Goal: Information Seeking & Learning: Learn about a topic

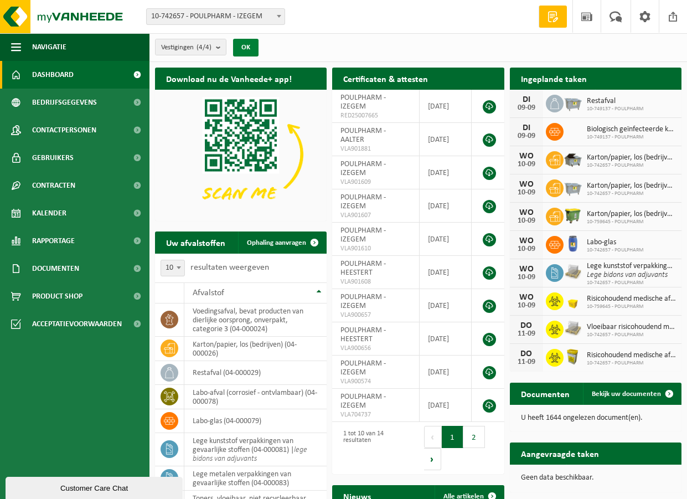
click at [252, 48] on button "OK" at bounding box center [245, 48] width 25 height 18
click at [52, 239] on span "Rapportage" at bounding box center [53, 241] width 43 height 28
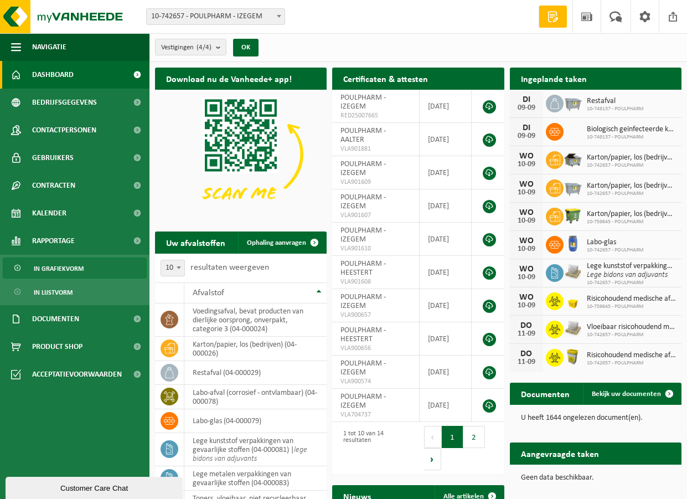
click at [58, 269] on span "In grafiekvorm" at bounding box center [59, 268] width 50 height 21
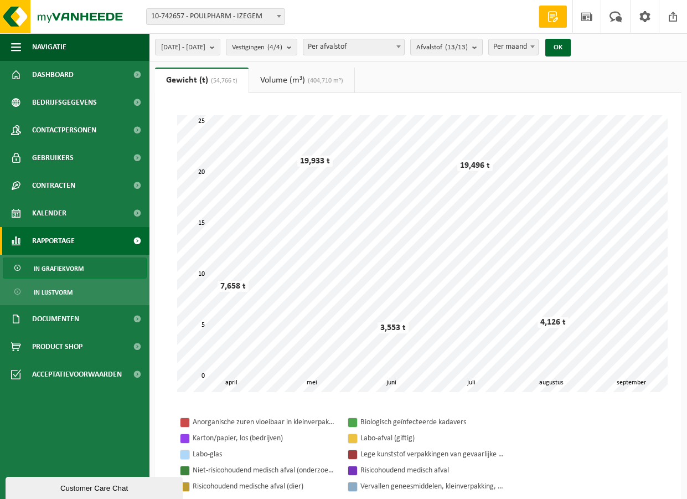
click at [404, 48] on span at bounding box center [398, 46] width 11 height 14
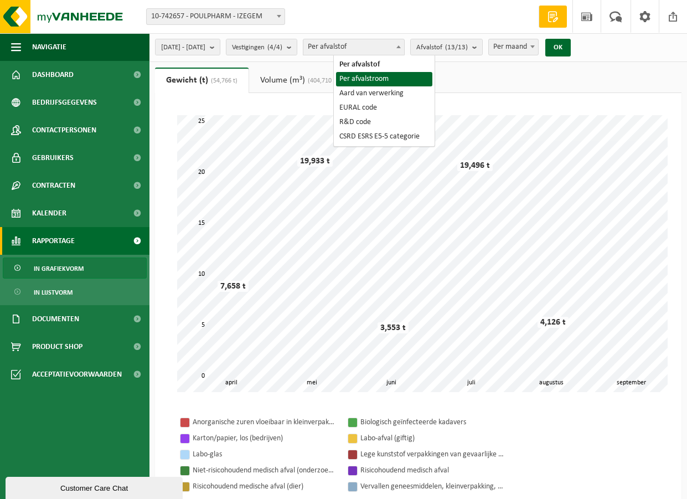
select select "2"
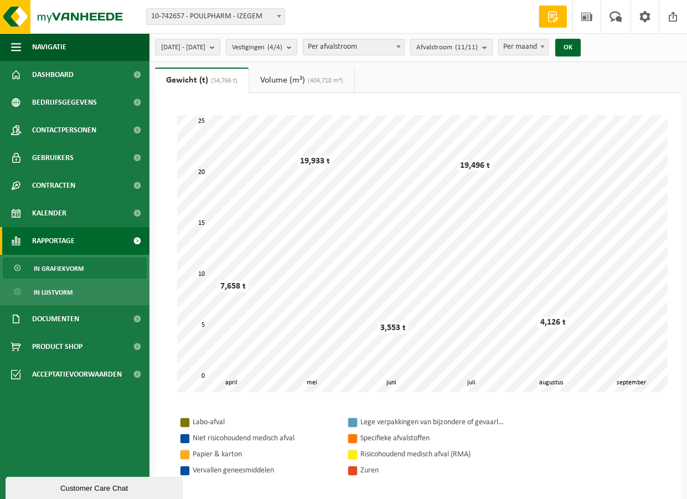
click at [492, 45] on b "submit" at bounding box center [487, 47] width 10 height 16
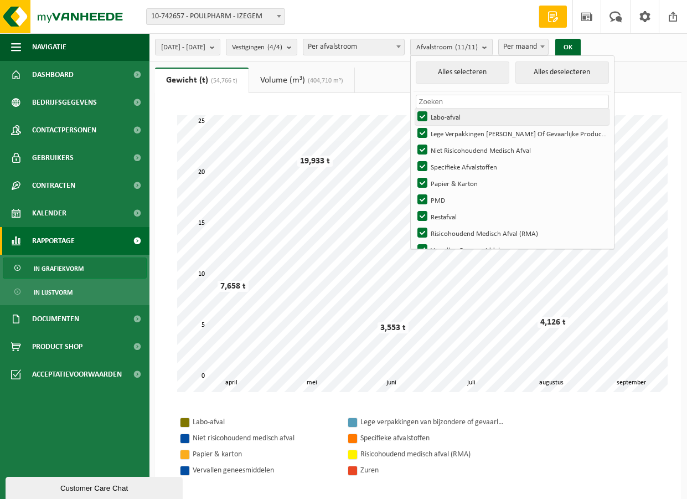
click at [455, 111] on label "Labo-afval" at bounding box center [512, 117] width 194 height 17
click at [414, 109] on input "Labo-afval" at bounding box center [413, 108] width 1 height 1
click at [454, 111] on label "Labo-afval" at bounding box center [512, 117] width 194 height 17
click at [414, 109] on input "Labo-afval" at bounding box center [413, 108] width 1 height 1
checkbox input "true"
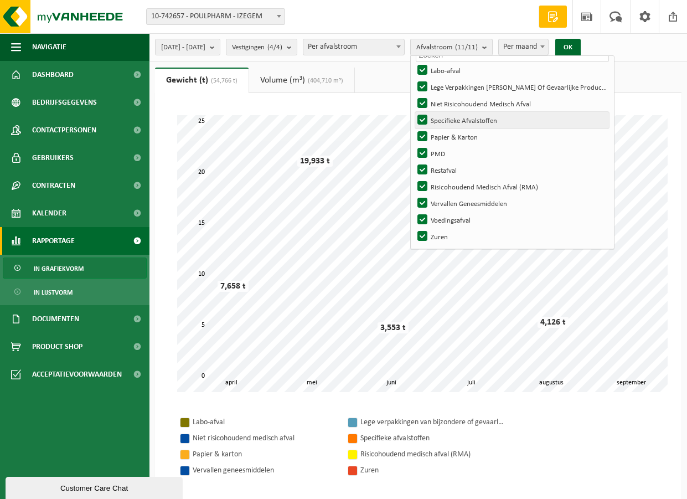
scroll to position [47, 0]
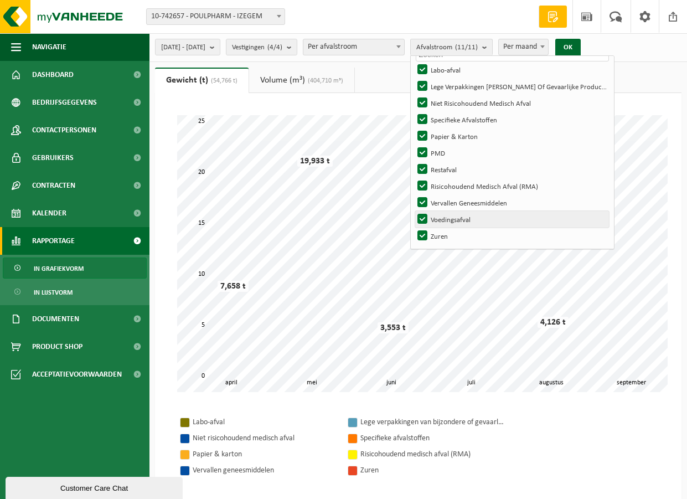
drag, startPoint x: 454, startPoint y: 236, endPoint x: 454, endPoint y: 224, distance: 11.6
click at [454, 235] on label "Zuren" at bounding box center [512, 236] width 194 height 17
click at [414, 228] on input "Zuren" at bounding box center [413, 227] width 1 height 1
checkbox input "false"
click at [454, 217] on label "Voedingsafval" at bounding box center [512, 219] width 194 height 17
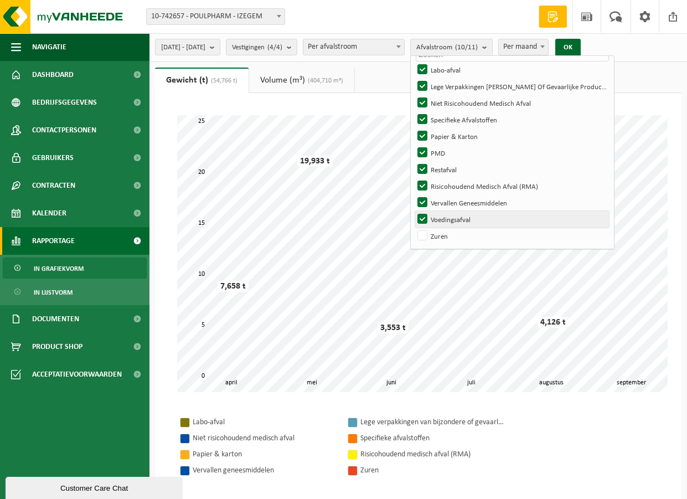
click at [414, 211] on input "Voedingsafval" at bounding box center [413, 210] width 1 height 1
checkbox input "false"
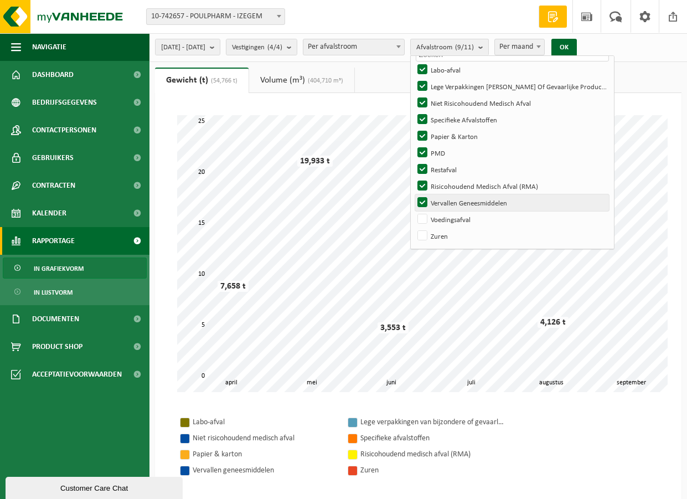
click at [454, 198] on label "Vervallen Geneesmiddelen" at bounding box center [512, 202] width 194 height 17
click at [414, 194] on input "Vervallen Geneesmiddelen" at bounding box center [413, 194] width 1 height 1
checkbox input "false"
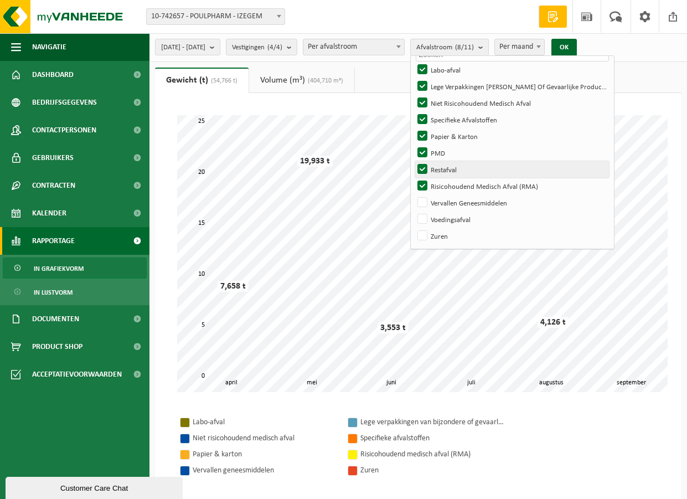
click at [454, 169] on label "Restafval" at bounding box center [512, 169] width 194 height 17
click at [414, 161] on input "Restafval" at bounding box center [413, 161] width 1 height 1
checkbox input "false"
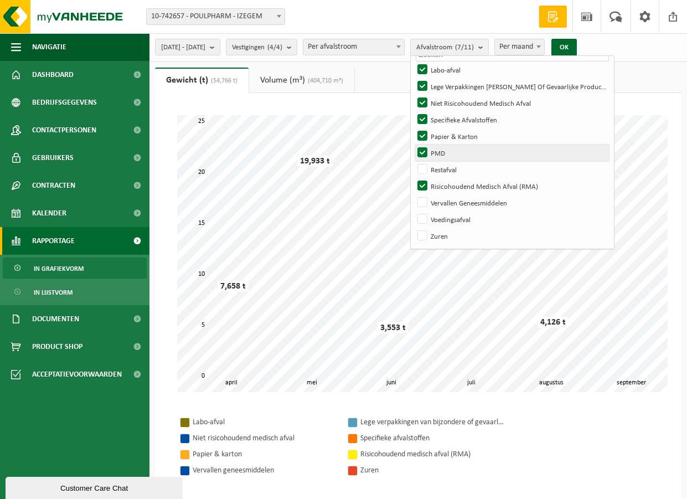
click at [451, 148] on label "PMD" at bounding box center [512, 153] width 194 height 17
click at [414, 145] on input "PMD" at bounding box center [413, 144] width 1 height 1
checkbox input "false"
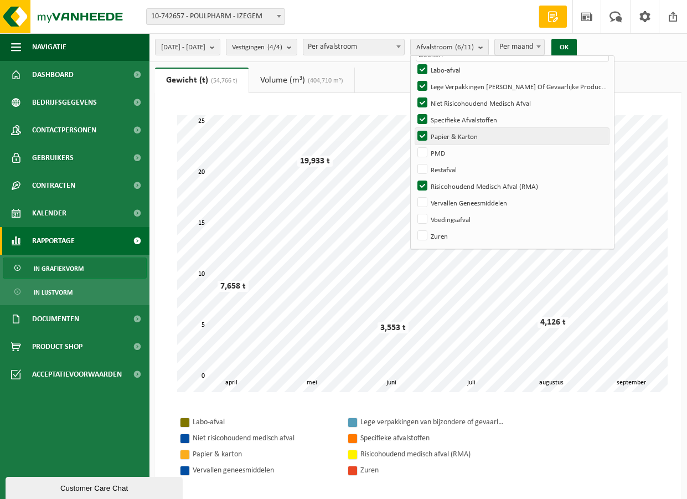
click at [451, 133] on label "Papier & Karton" at bounding box center [512, 136] width 194 height 17
click at [414, 128] on input "Papier & Karton" at bounding box center [413, 127] width 1 height 1
checkbox input "false"
click at [453, 114] on label "Specifieke Afvalstoffen" at bounding box center [512, 119] width 194 height 17
click at [414, 111] on input "Specifieke Afvalstoffen" at bounding box center [413, 111] width 1 height 1
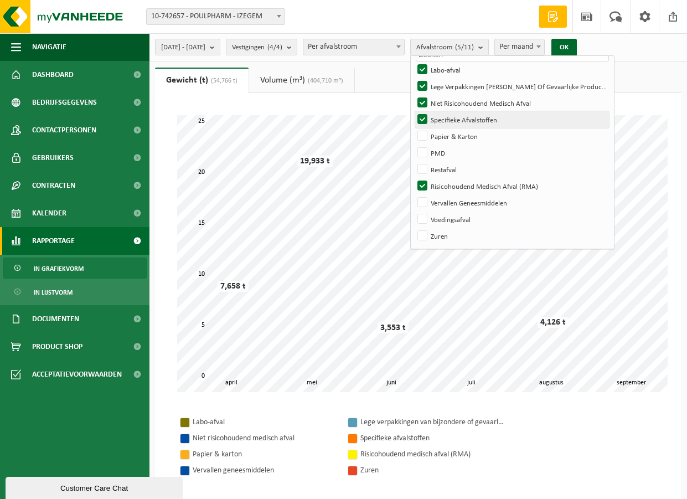
checkbox input "false"
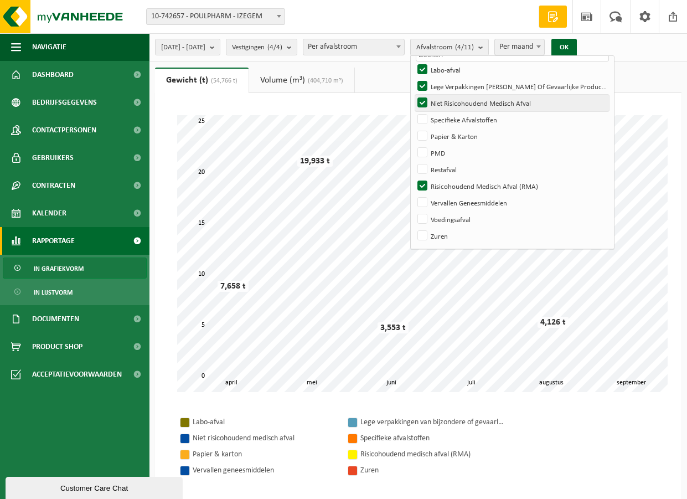
click at [453, 102] on label "Niet Risicohoudend Medisch Afval" at bounding box center [512, 103] width 194 height 17
click at [414, 95] on input "Niet Risicohoudend Medisch Afval" at bounding box center [413, 94] width 1 height 1
checkbox input "false"
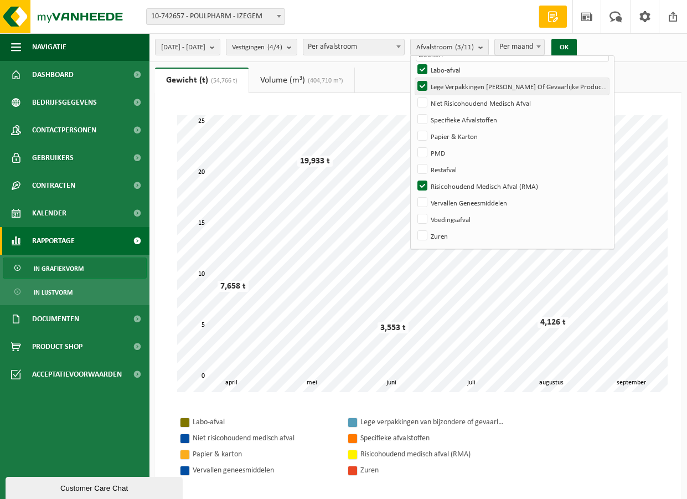
click at [453, 91] on label "Lege Verpakkingen [PERSON_NAME] Of Gevaarlijke Producten" at bounding box center [512, 86] width 194 height 17
click at [414, 78] on input "Lege Verpakkingen [PERSON_NAME] Of Gevaarlijke Producten" at bounding box center [413, 78] width 1 height 1
checkbox input "false"
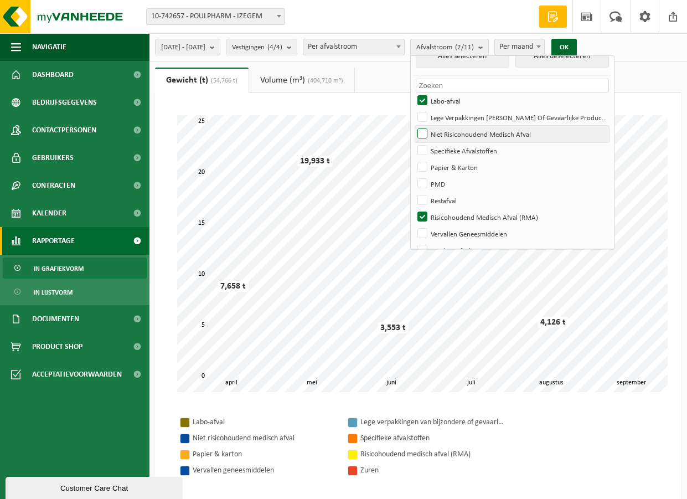
scroll to position [0, 0]
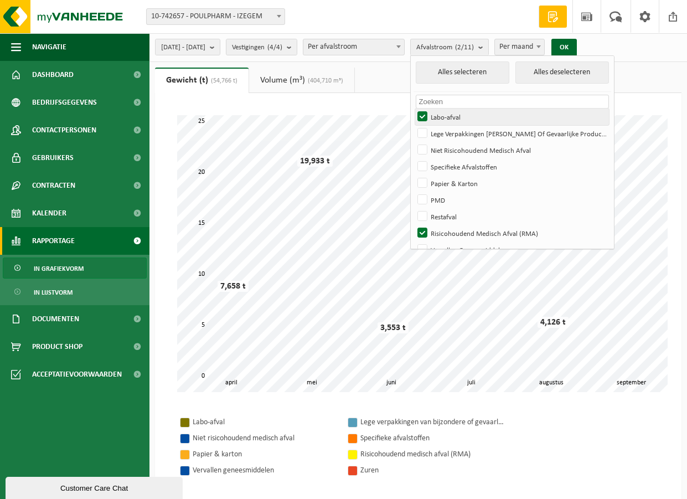
click at [452, 119] on label "Labo-afval" at bounding box center [512, 117] width 194 height 17
click at [414, 109] on input "Labo-afval" at bounding box center [413, 108] width 1 height 1
checkbox input "false"
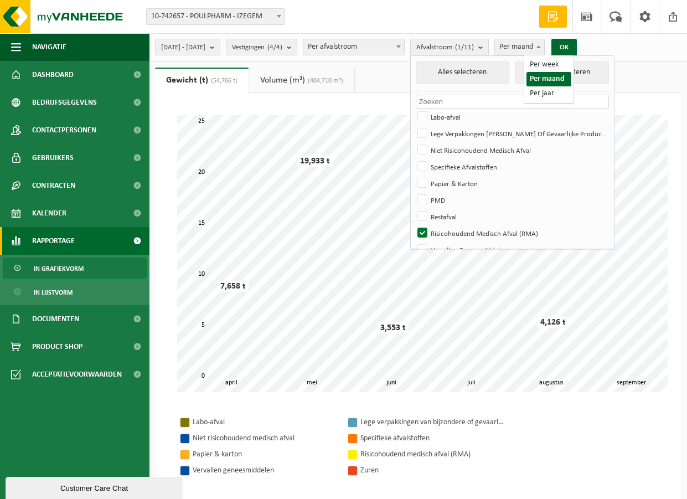
click at [544, 45] on span at bounding box center [538, 46] width 11 height 14
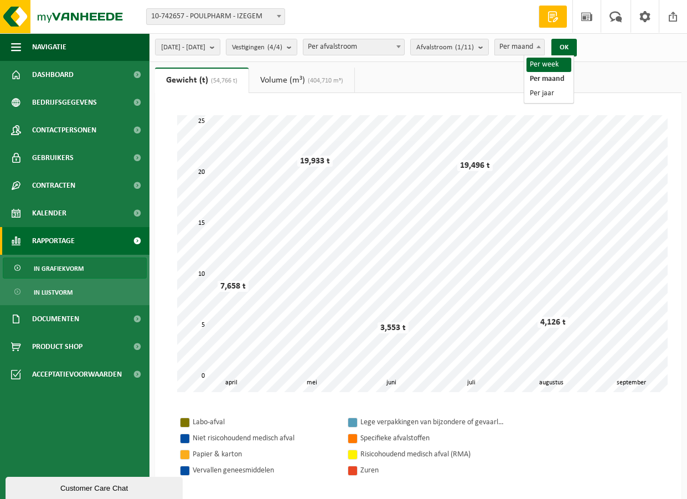
select select "1"
click at [205, 47] on span "2025-04-01 - 2025-09-09" at bounding box center [183, 47] width 44 height 17
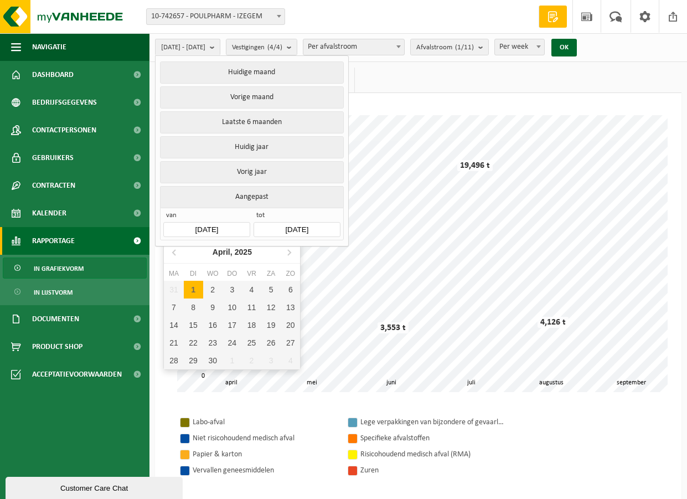
click at [230, 225] on input "2025-04-01" at bounding box center [206, 229] width 86 height 15
click at [175, 253] on icon at bounding box center [175, 252] width 18 height 18
click at [175, 252] on icon at bounding box center [175, 252] width 18 height 18
click at [174, 252] on icon at bounding box center [175, 252] width 18 height 18
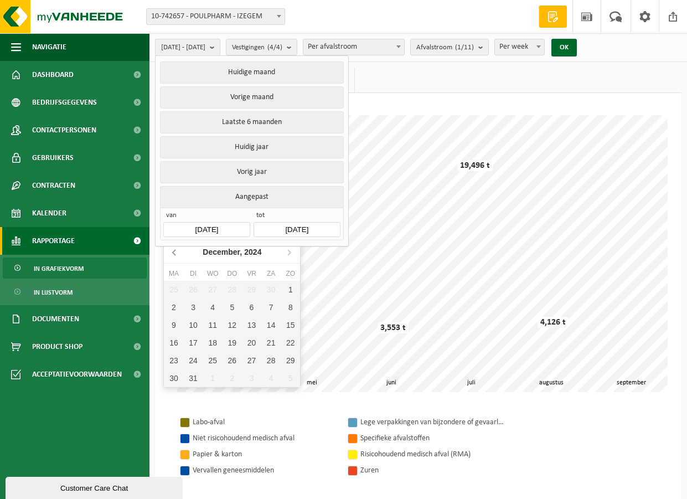
click at [174, 252] on icon at bounding box center [175, 252] width 18 height 18
click at [173, 252] on icon at bounding box center [174, 253] width 3 height 6
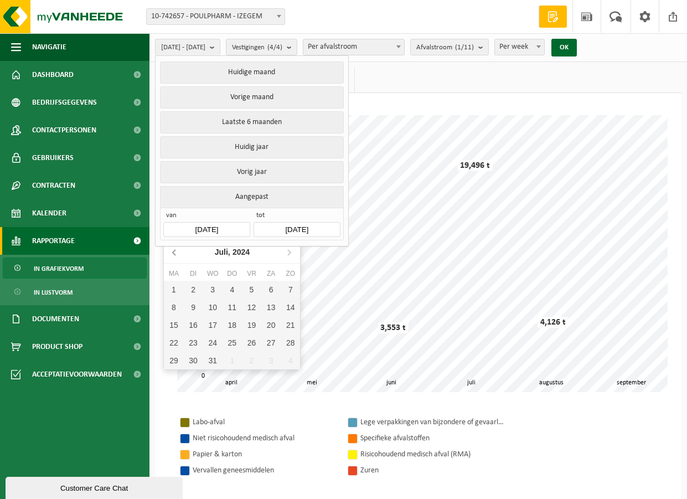
click at [173, 252] on icon at bounding box center [174, 253] width 3 height 6
click at [173, 253] on icon at bounding box center [174, 253] width 3 height 6
click at [172, 253] on icon at bounding box center [175, 252] width 18 height 18
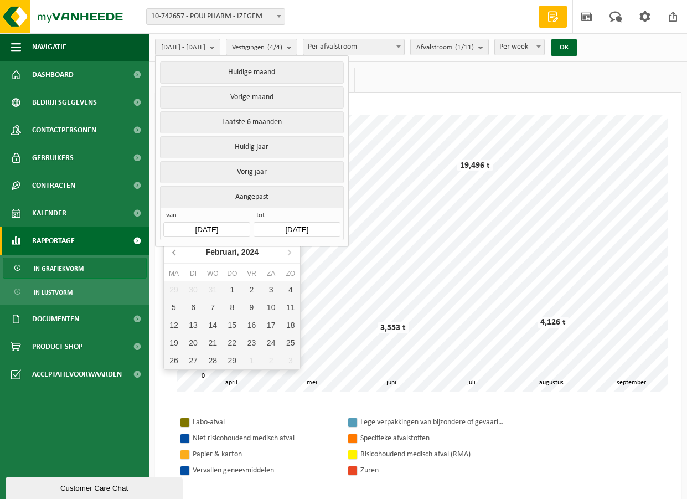
click at [172, 253] on icon at bounding box center [175, 252] width 18 height 18
click at [171, 292] on div "1" at bounding box center [173, 290] width 19 height 18
type input "[DATE]"
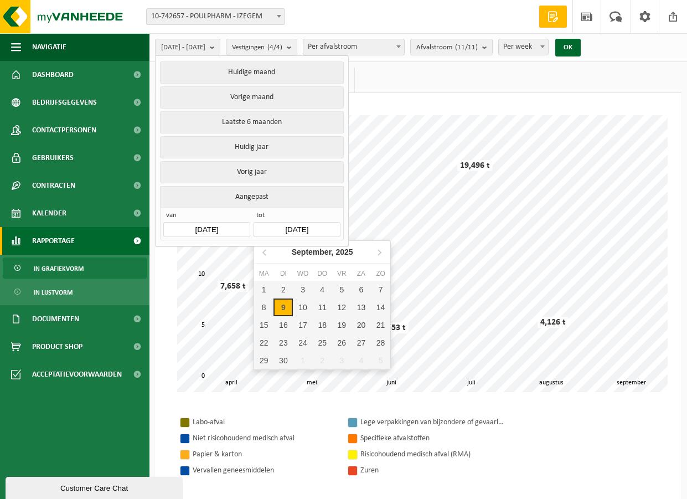
click at [329, 225] on input "2025-09-09" at bounding box center [297, 229] width 86 height 15
click at [264, 251] on icon at bounding box center [264, 253] width 3 height 6
click at [377, 360] on div "31" at bounding box center [380, 361] width 19 height 18
type input "[DATE]"
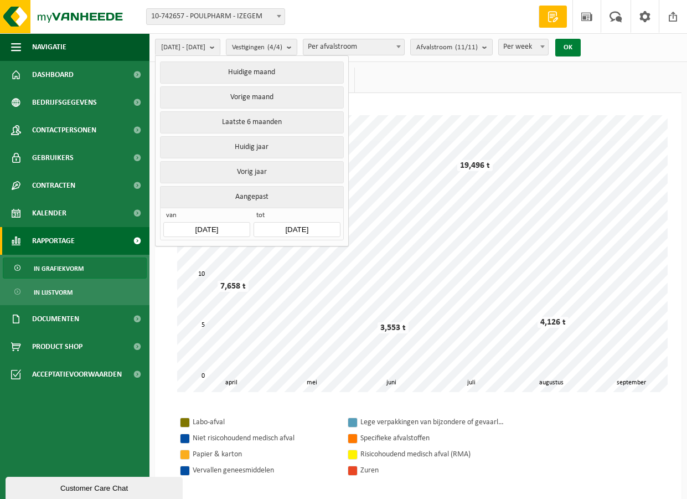
click at [581, 46] on button "OK" at bounding box center [567, 48] width 25 height 18
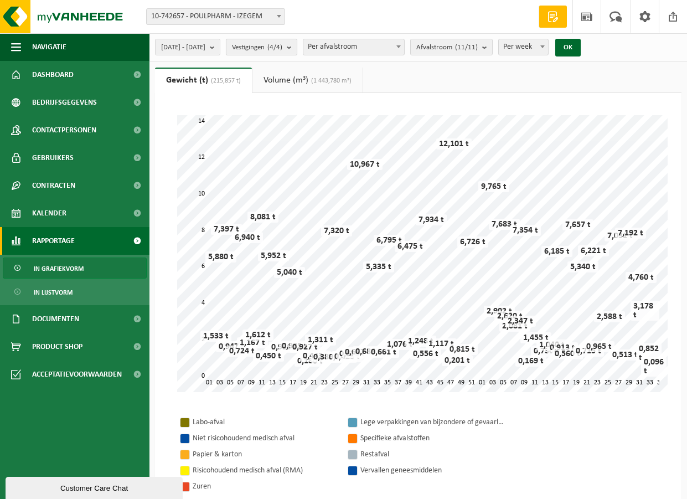
click at [297, 47] on b "submit" at bounding box center [292, 47] width 10 height 16
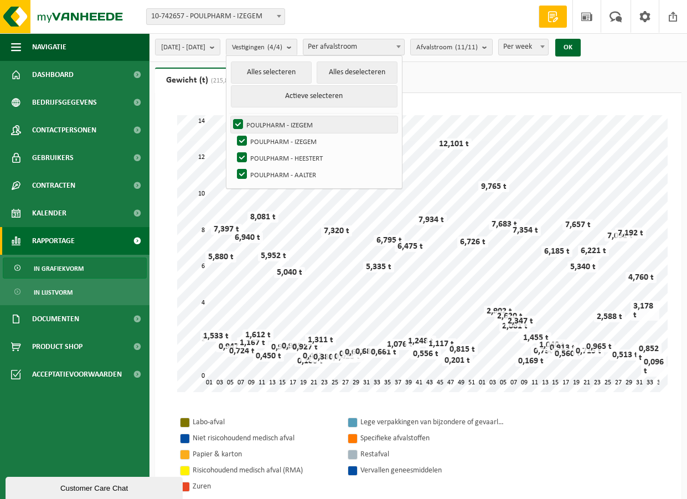
click at [265, 124] on label "POULPHARM - IZEGEM" at bounding box center [314, 124] width 167 height 17
click at [229, 116] on input "POULPHARM - IZEGEM" at bounding box center [229, 116] width 1 height 1
checkbox input "false"
click at [275, 143] on label "POULPHARM - IZEGEM" at bounding box center [316, 141] width 163 height 17
click at [233, 133] on input "POULPHARM - IZEGEM" at bounding box center [233, 132] width 1 height 1
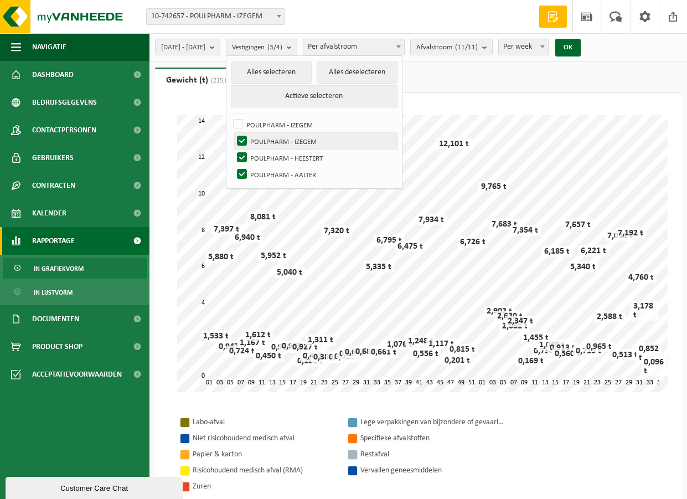
checkbox input "false"
click at [272, 159] on label "POULPHARM - HEESTERT" at bounding box center [316, 158] width 163 height 17
click at [233, 150] on input "POULPHARM - HEESTERT" at bounding box center [233, 149] width 1 height 1
checkbox input "false"
click at [495, 77] on ul "Gewicht (t) (215,857 t) Volume (m³) (1 443,780 m³)" at bounding box center [418, 80] width 527 height 25
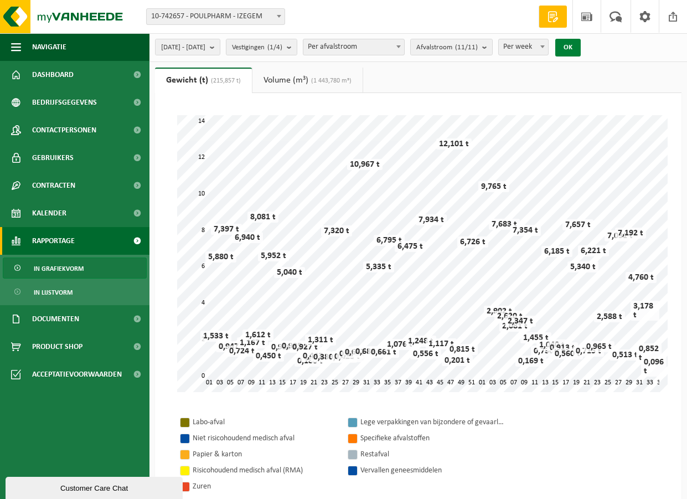
click at [581, 49] on button "OK" at bounding box center [567, 48] width 25 height 18
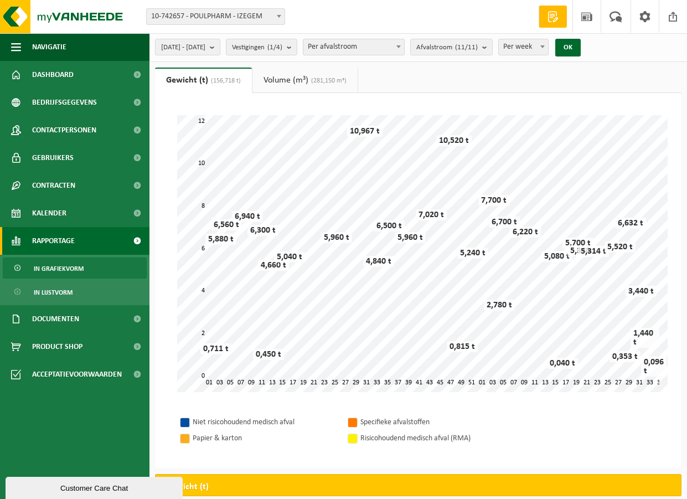
click at [65, 267] on span "In grafiekvorm" at bounding box center [59, 268] width 50 height 21
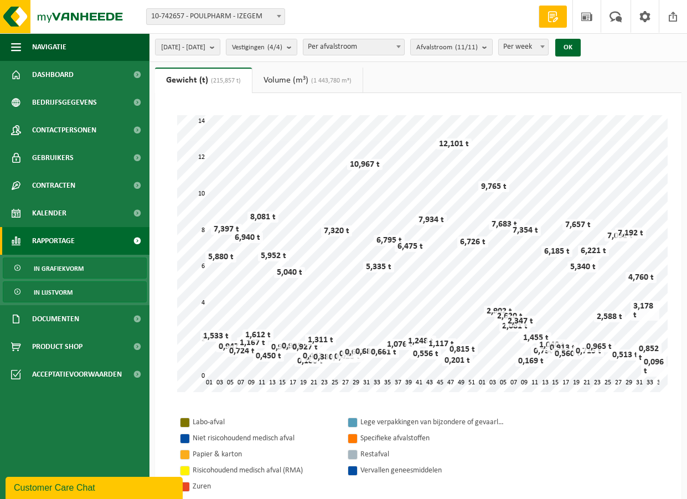
click at [55, 291] on span "In lijstvorm" at bounding box center [53, 292] width 39 height 21
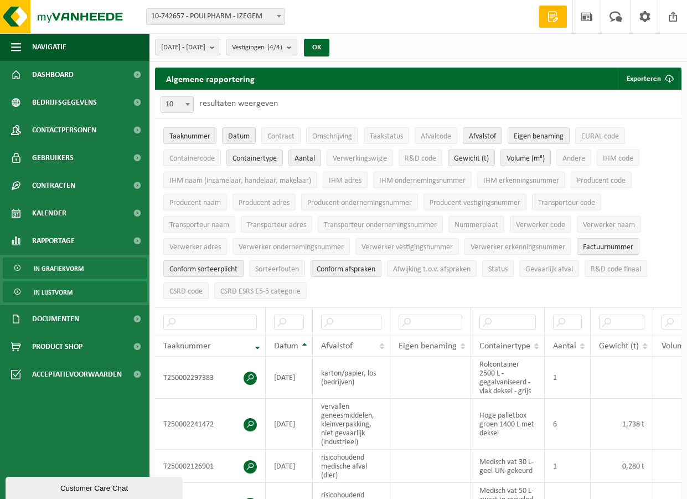
click at [58, 265] on span "In grafiekvorm" at bounding box center [59, 268] width 50 height 21
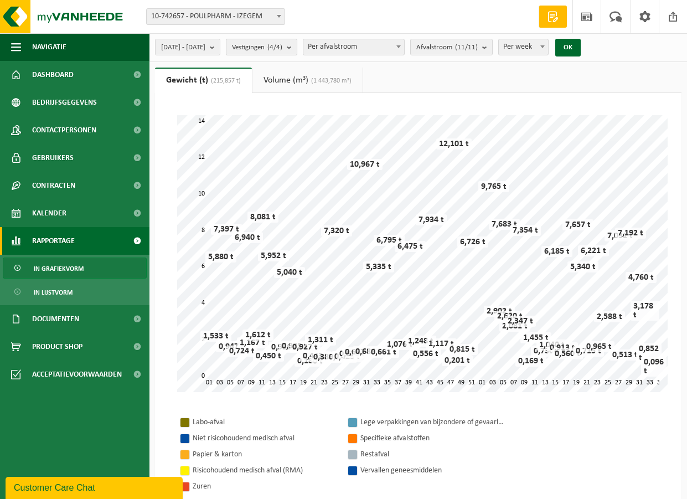
click at [297, 47] on b "submit" at bounding box center [292, 47] width 10 height 16
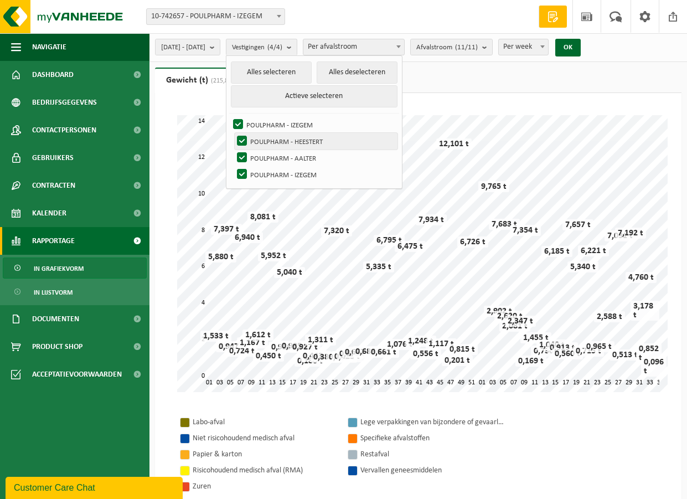
drag, startPoint x: 270, startPoint y: 121, endPoint x: 267, endPoint y: 138, distance: 16.8
click at [270, 121] on label "POULPHARM - IZEGEM" at bounding box center [314, 124] width 167 height 17
click at [229, 116] on input "POULPHARM - IZEGEM" at bounding box center [229, 116] width 1 height 1
checkbox input "false"
drag, startPoint x: 272, startPoint y: 138, endPoint x: 271, endPoint y: 154, distance: 15.6
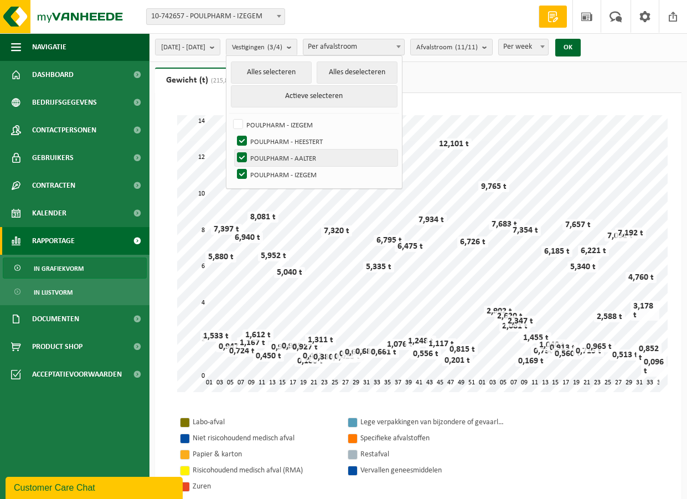
click at [272, 141] on label "POULPHARM - HEESTERT" at bounding box center [316, 141] width 163 height 17
click at [233, 133] on input "POULPHARM - HEESTERT" at bounding box center [233, 132] width 1 height 1
checkbox input "false"
click at [269, 174] on label "POULPHARM - IZEGEM" at bounding box center [316, 174] width 163 height 17
click at [233, 166] on input "POULPHARM - IZEGEM" at bounding box center [233, 166] width 1 height 1
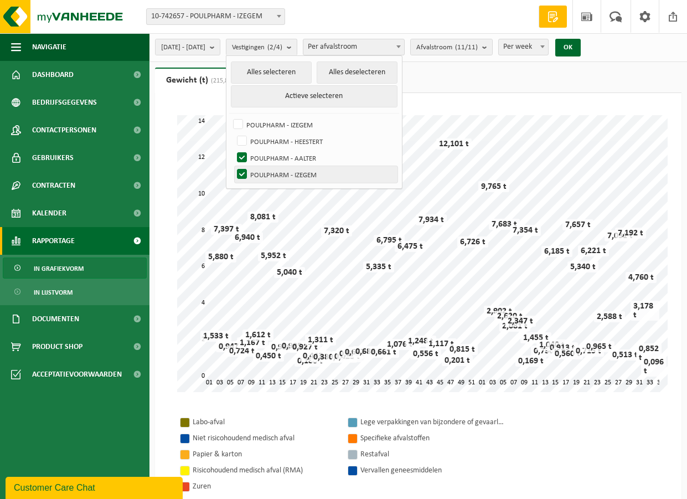
checkbox input "false"
drag, startPoint x: 531, startPoint y: 86, endPoint x: 440, endPoint y: 61, distance: 94.2
click at [530, 85] on ul "Gewicht (t) (215,857 t) Volume (m³) (1 443,780 m³)" at bounding box center [418, 80] width 527 height 25
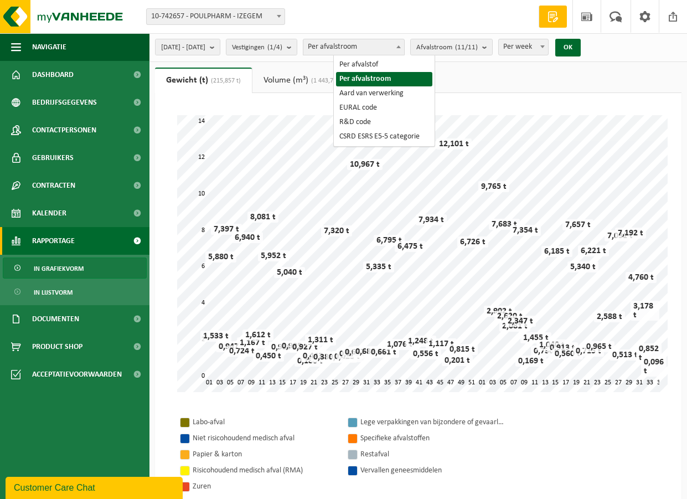
click at [391, 46] on span "Per afvalstroom" at bounding box center [353, 47] width 101 height 16
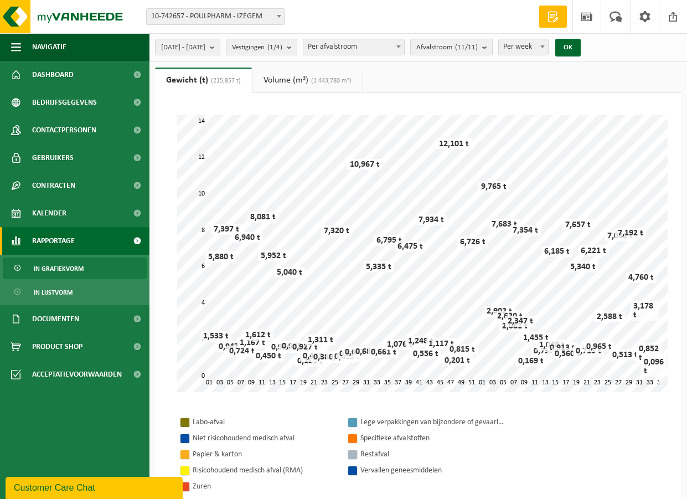
click at [492, 48] on b "submit" at bounding box center [487, 47] width 10 height 16
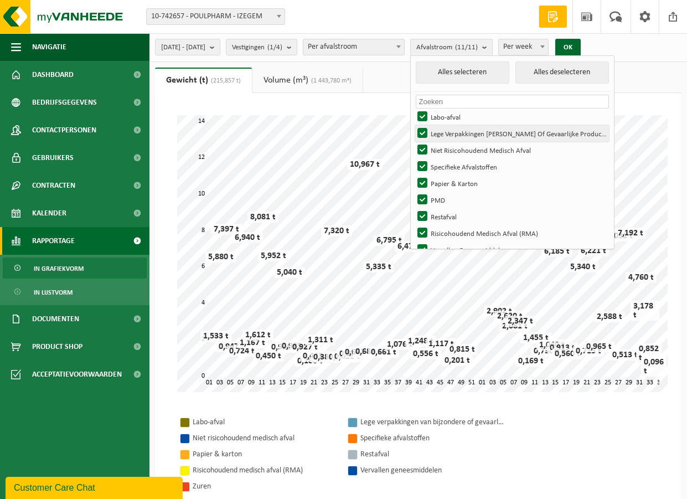
drag, startPoint x: 451, startPoint y: 116, endPoint x: 450, endPoint y: 138, distance: 22.2
click at [451, 117] on label "Labo-afval" at bounding box center [512, 117] width 194 height 17
click at [414, 109] on input "Labo-afval" at bounding box center [413, 108] width 1 height 1
checkbox input "false"
drag, startPoint x: 454, startPoint y: 135, endPoint x: 454, endPoint y: 144, distance: 8.9
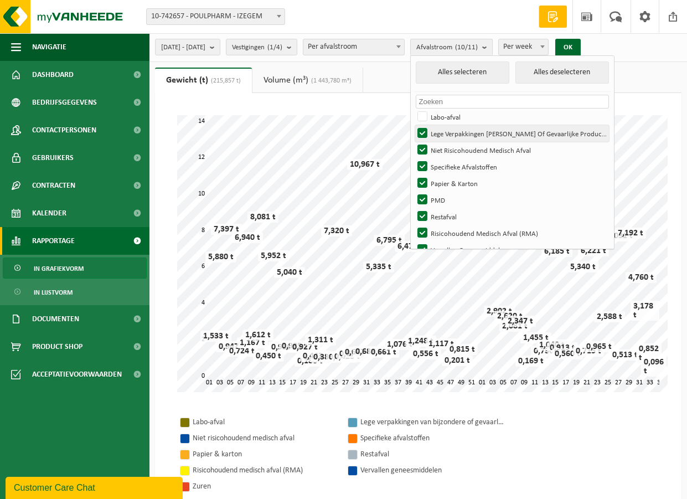
click at [454, 136] on label "Lege Verpakkingen [PERSON_NAME] Of Gevaarlijke Producten" at bounding box center [512, 133] width 194 height 17
click at [414, 125] on input "Lege Verpakkingen [PERSON_NAME] Of Gevaarlijke Producten" at bounding box center [413, 125] width 1 height 1
checkbox input "false"
click at [454, 150] on label "Niet Risicohoudend Medisch Afval" at bounding box center [512, 150] width 194 height 17
click at [414, 142] on input "Niet Risicohoudend Medisch Afval" at bounding box center [413, 141] width 1 height 1
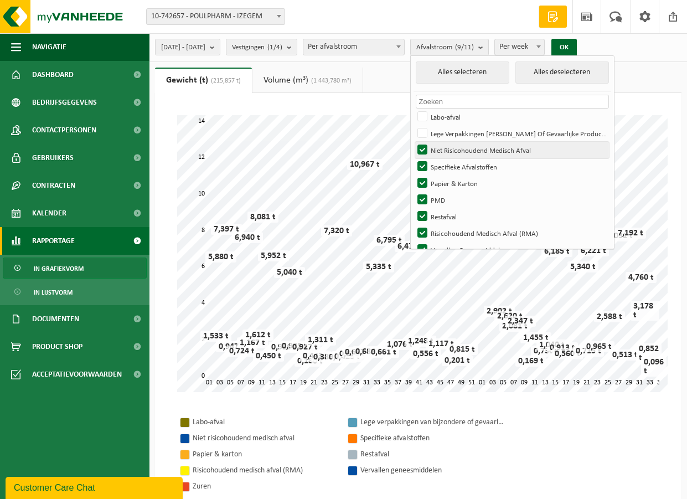
checkbox input "false"
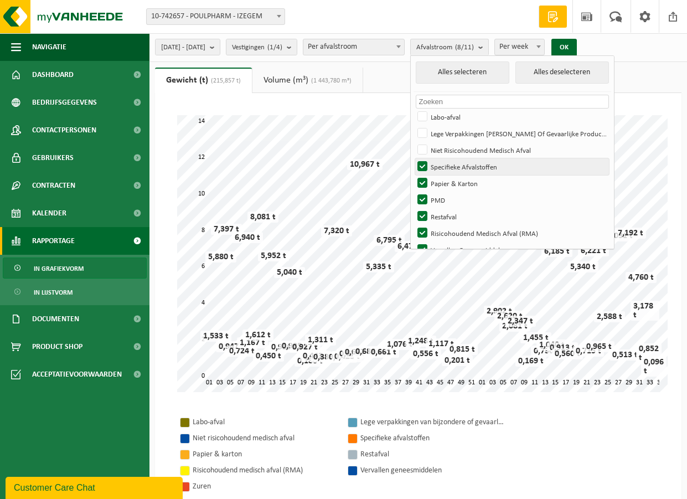
click at [458, 169] on label "Specifieke Afvalstoffen" at bounding box center [512, 166] width 194 height 17
click at [414, 158] on input "Specifieke Afvalstoffen" at bounding box center [413, 158] width 1 height 1
checkbox input "false"
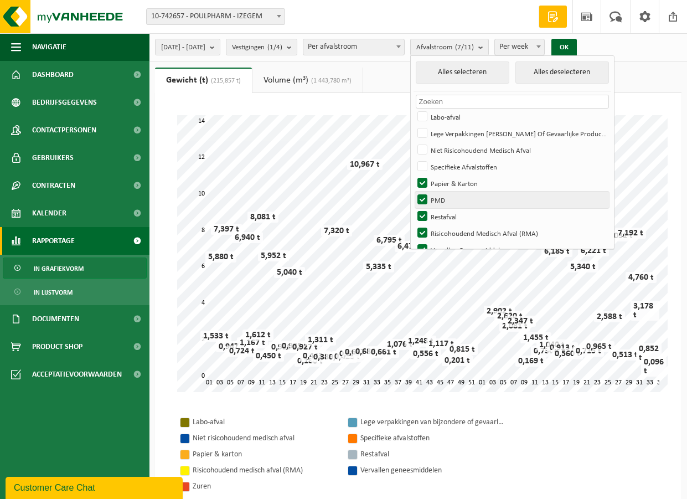
drag, startPoint x: 454, startPoint y: 183, endPoint x: 454, endPoint y: 198, distance: 15.0
click at [454, 189] on label "Papier & Karton" at bounding box center [512, 183] width 194 height 17
click at [414, 175] on input "Papier & Karton" at bounding box center [413, 174] width 1 height 1
checkbox input "false"
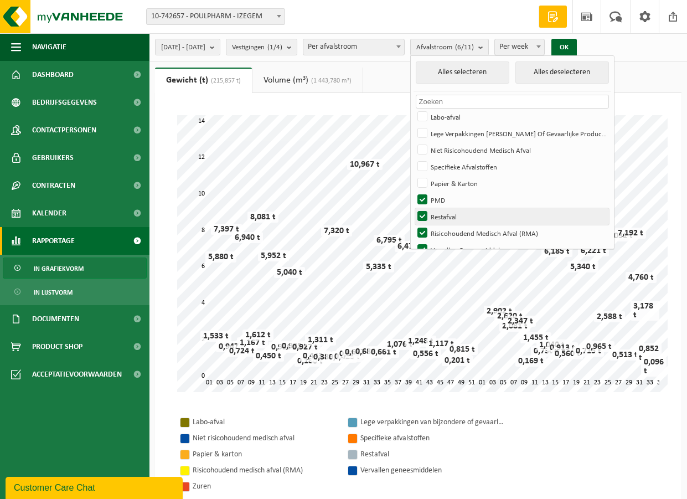
drag, startPoint x: 454, startPoint y: 202, endPoint x: 454, endPoint y: 218, distance: 16.6
click at [454, 206] on label "PMD" at bounding box center [512, 200] width 194 height 17
click at [414, 192] on input "PMD" at bounding box center [413, 191] width 1 height 1
checkbox input "false"
drag, startPoint x: 454, startPoint y: 221, endPoint x: 471, endPoint y: 221, distance: 16.6
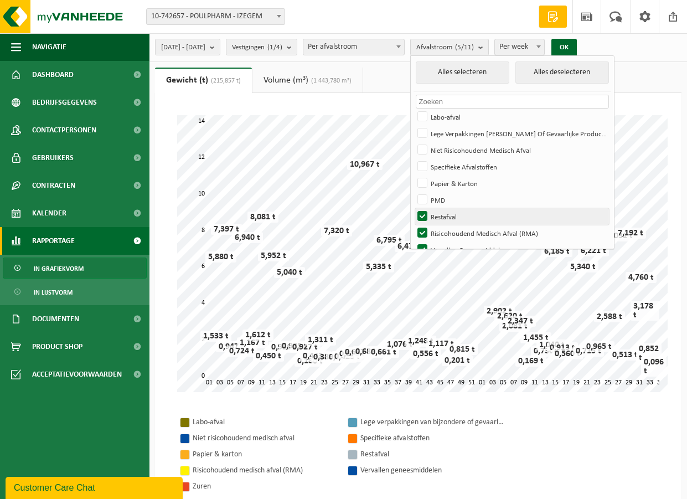
click at [454, 221] on label "Restafval" at bounding box center [512, 216] width 194 height 17
click at [414, 208] on input "Restafval" at bounding box center [413, 208] width 1 height 1
checkbox input "false"
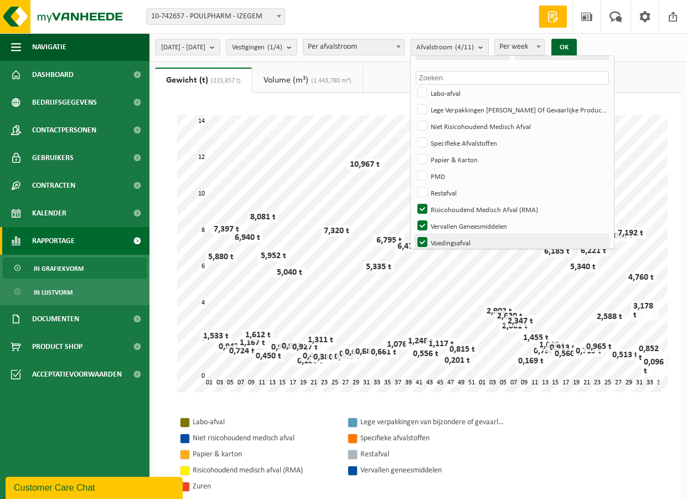
scroll to position [47, 0]
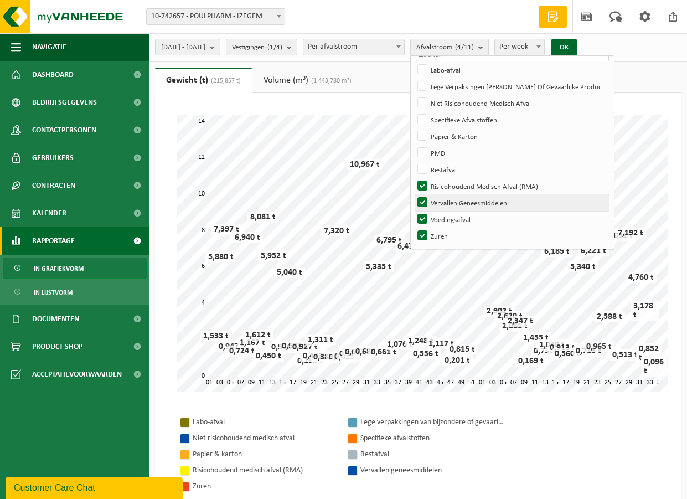
click at [467, 207] on label "Vervallen Geneesmiddelen" at bounding box center [512, 202] width 194 height 17
click at [414, 194] on input "Vervallen Geneesmiddelen" at bounding box center [413, 194] width 1 height 1
checkbox input "false"
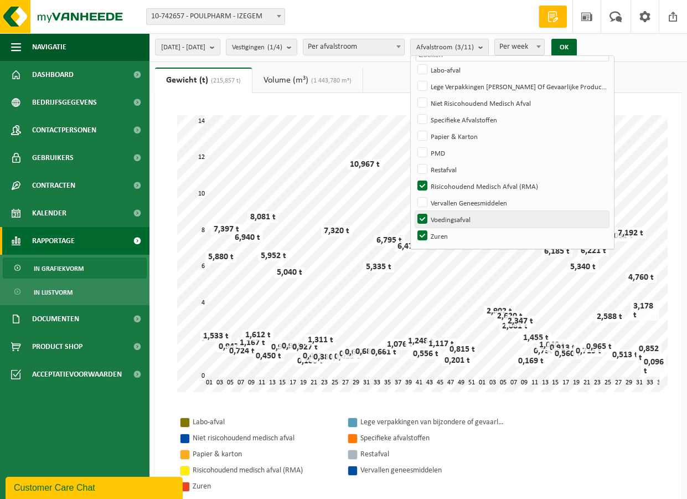
click at [450, 215] on label "Voedingsafval" at bounding box center [512, 219] width 194 height 17
click at [414, 211] on input "Voedingsafval" at bounding box center [413, 210] width 1 height 1
checkbox input "false"
drag, startPoint x: 450, startPoint y: 229, endPoint x: 454, endPoint y: 224, distance: 6.8
click at [451, 230] on label "Zuren" at bounding box center [512, 236] width 194 height 17
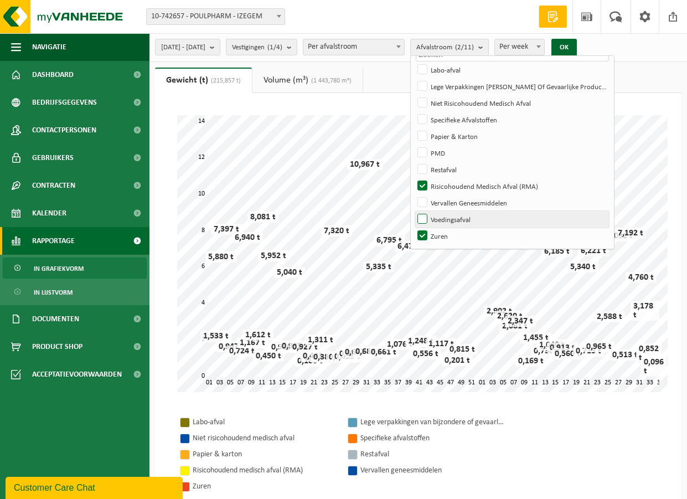
click at [414, 228] on input "Zuren" at bounding box center [413, 227] width 1 height 1
checkbox input "false"
click at [544, 43] on span "Per week" at bounding box center [519, 47] width 49 height 16
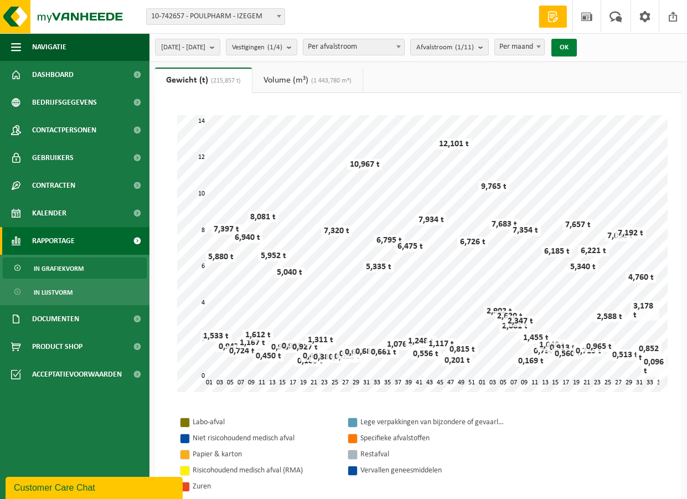
click at [577, 47] on button "OK" at bounding box center [564, 48] width 25 height 18
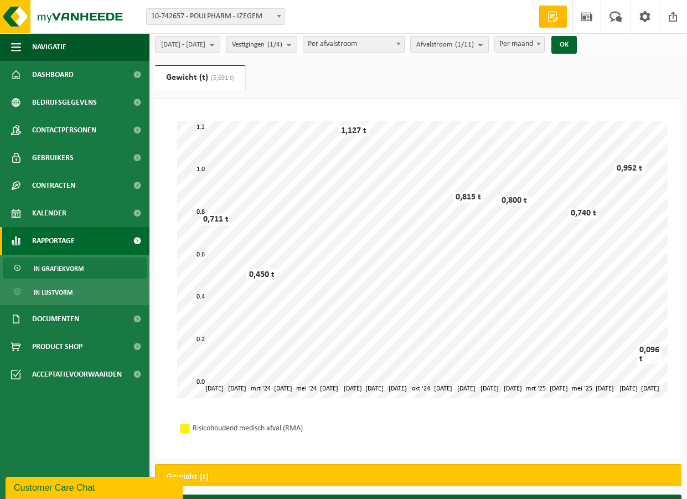
scroll to position [0, 0]
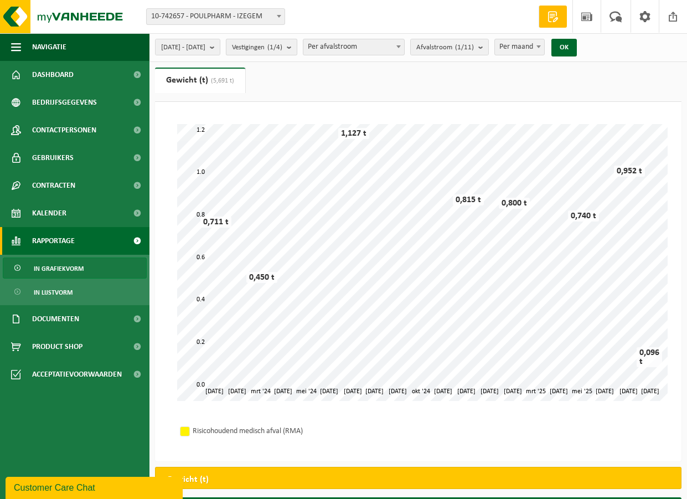
click at [297, 47] on b "submit" at bounding box center [292, 47] width 10 height 16
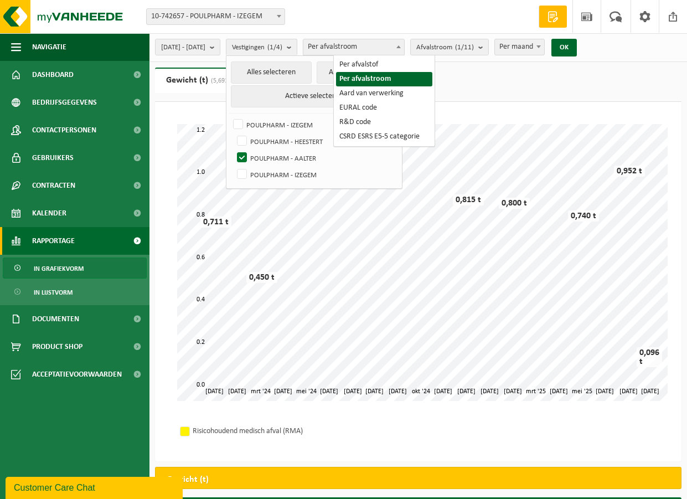
click at [382, 43] on span "Per afvalstroom" at bounding box center [353, 47] width 101 height 16
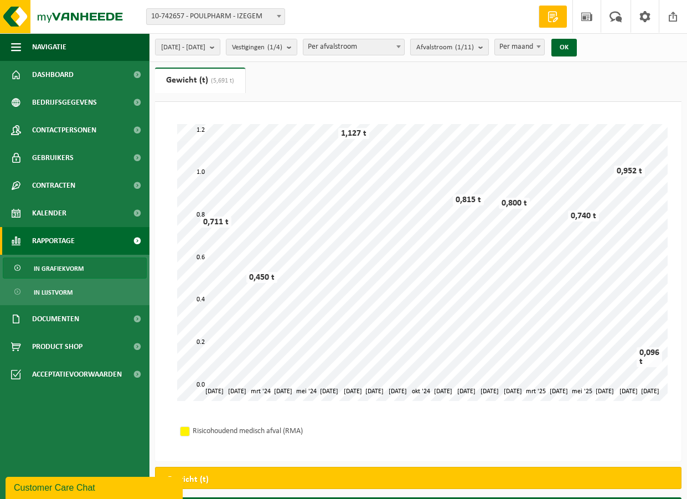
click at [489, 47] on button "Afvalstroom (1/11)" at bounding box center [449, 47] width 79 height 17
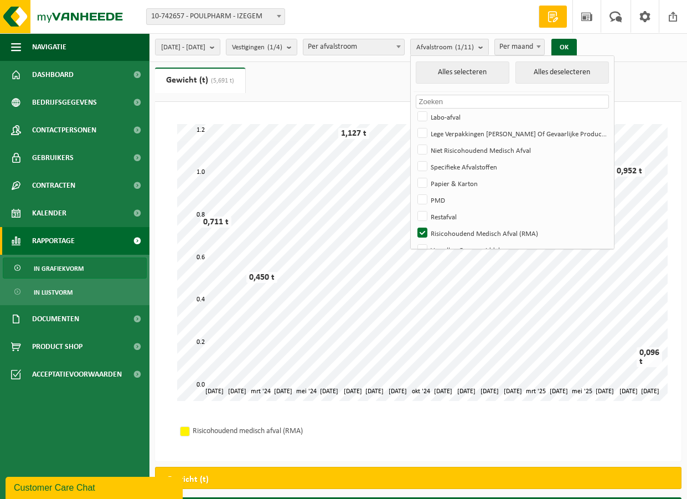
click at [544, 49] on span "Per maand" at bounding box center [519, 47] width 49 height 16
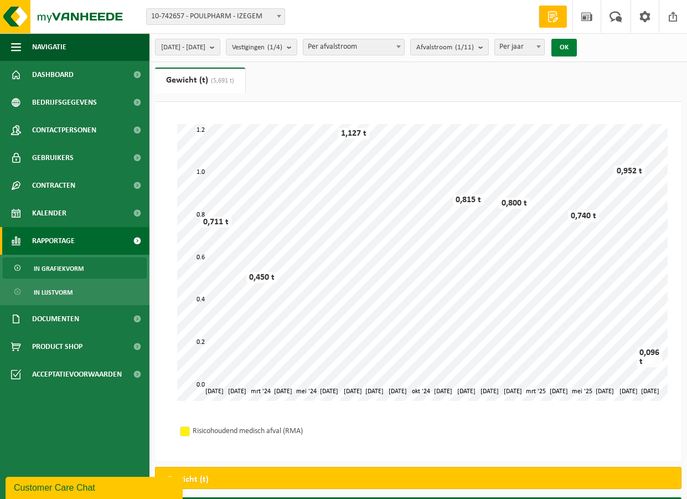
click at [577, 48] on button "OK" at bounding box center [564, 48] width 25 height 18
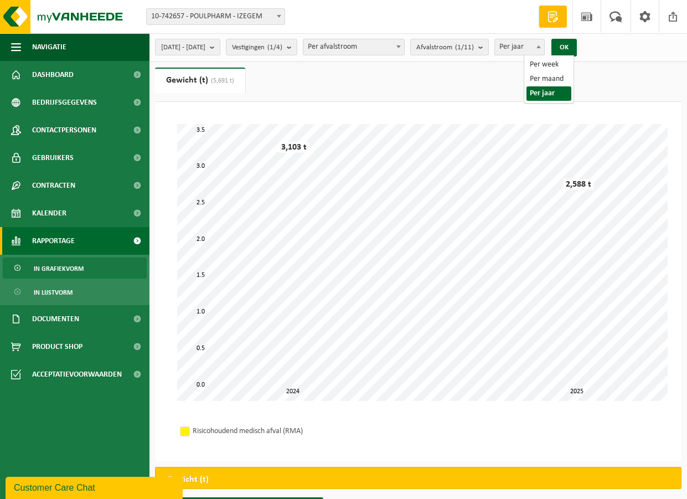
click at [544, 48] on span at bounding box center [538, 46] width 11 height 14
select select "2"
click at [577, 47] on button "OK" at bounding box center [564, 48] width 25 height 18
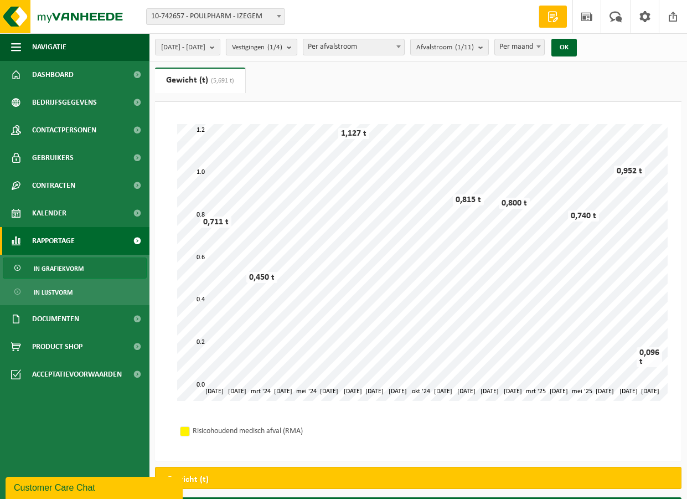
click at [297, 47] on button "Vestigingen (1/4)" at bounding box center [261, 47] width 71 height 17
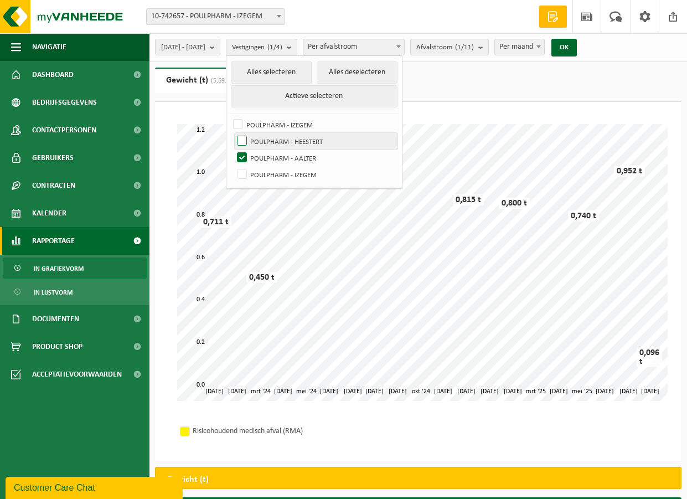
click at [270, 135] on label "POULPHARM - HEESTERT" at bounding box center [316, 141] width 163 height 17
click at [233, 133] on input "POULPHARM - HEESTERT" at bounding box center [233, 132] width 1 height 1
checkbox input "true"
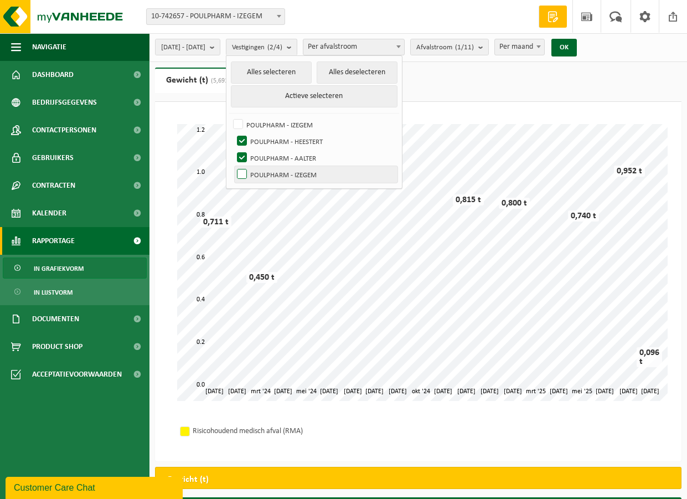
click at [273, 169] on label "POULPHARM - IZEGEM" at bounding box center [316, 174] width 163 height 17
click at [233, 166] on input "POULPHARM - IZEGEM" at bounding box center [233, 166] width 1 height 1
checkbox input "true"
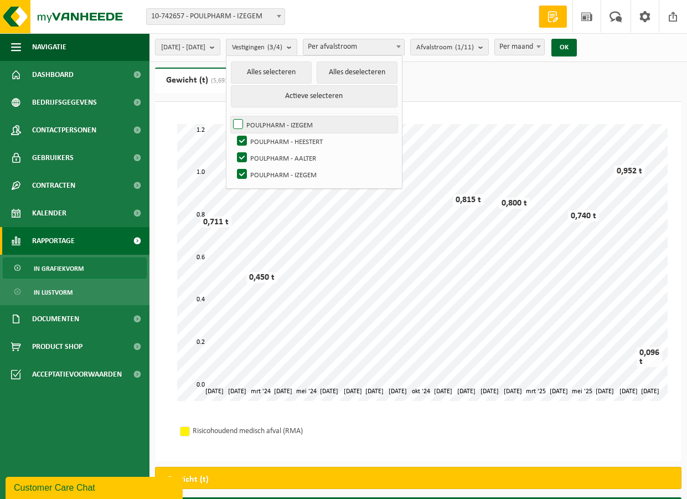
click at [269, 122] on label "POULPHARM - IZEGEM" at bounding box center [314, 124] width 167 height 17
click at [229, 116] on input "POULPHARM - IZEGEM" at bounding box center [229, 116] width 1 height 1
checkbox input "true"
click at [577, 50] on button "OK" at bounding box center [564, 48] width 25 height 18
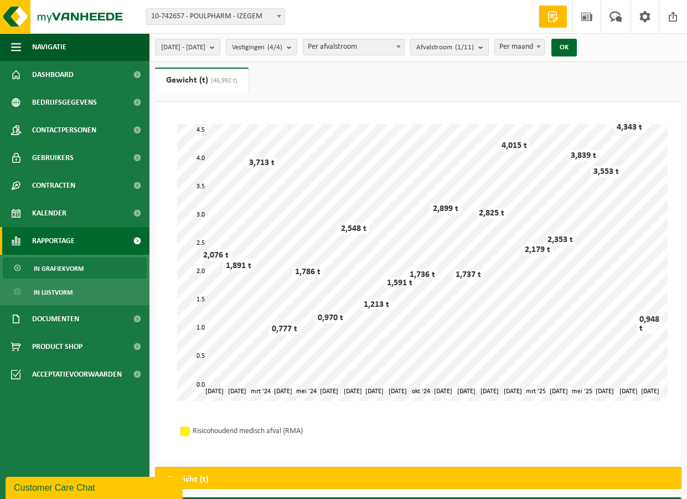
click at [474, 48] on count "(1/11)" at bounding box center [464, 47] width 19 height 7
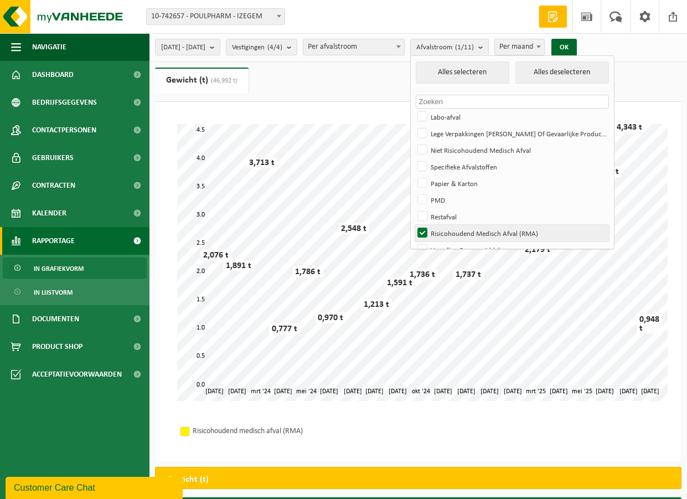
click at [454, 229] on label "Risicohoudend Medisch Afval (RMA)" at bounding box center [512, 233] width 194 height 17
click at [414, 225] on input "Risicohoudend Medisch Afval (RMA)" at bounding box center [413, 224] width 1 height 1
checkbox input "false"
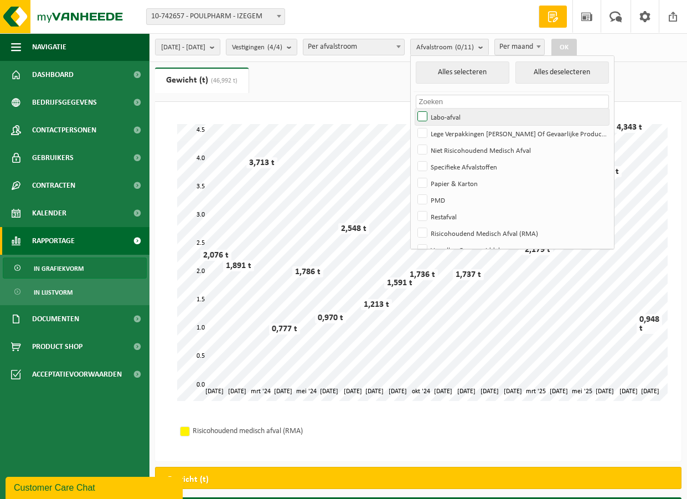
click at [455, 114] on label "Labo-afval" at bounding box center [512, 117] width 194 height 17
click at [414, 109] on input "Labo-afval" at bounding box center [413, 108] width 1 height 1
checkbox input "true"
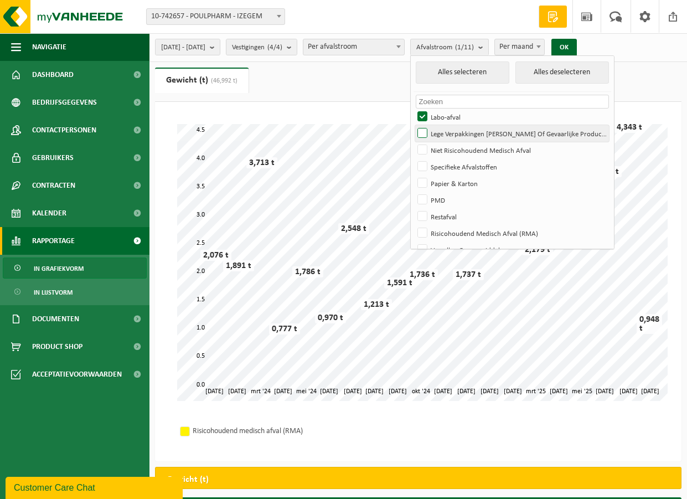
click at [451, 133] on label "Lege Verpakkingen [PERSON_NAME] Of Gevaarlijke Producten" at bounding box center [512, 133] width 194 height 17
click at [414, 125] on input "Lege Verpakkingen [PERSON_NAME] Of Gevaarlijke Producten" at bounding box center [413, 125] width 1 height 1
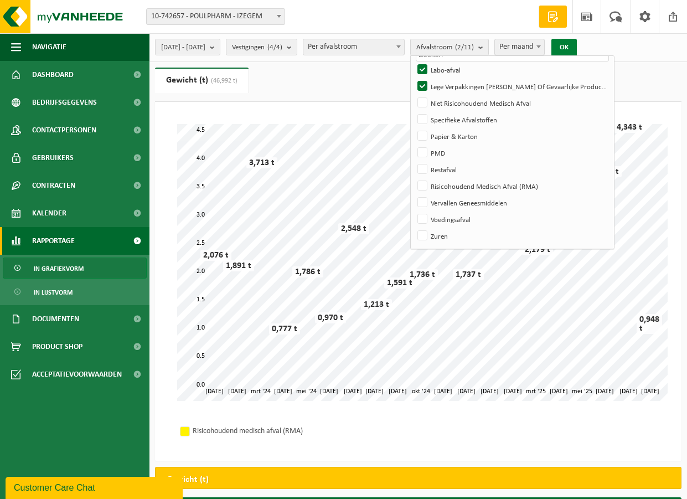
click at [577, 45] on button "OK" at bounding box center [564, 48] width 25 height 18
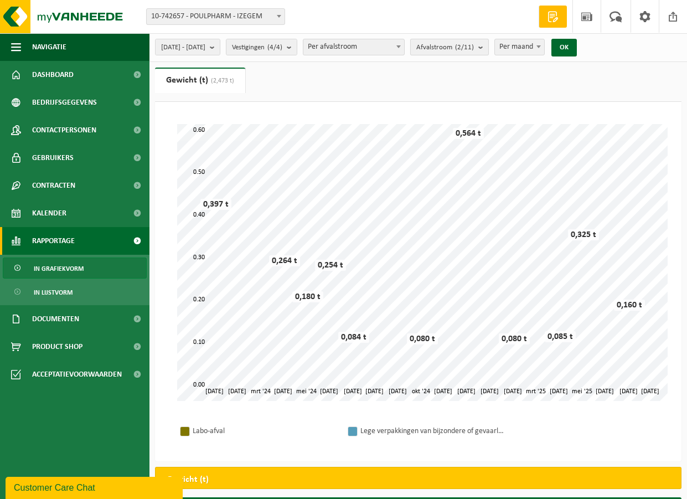
click at [488, 48] on b "submit" at bounding box center [483, 47] width 10 height 16
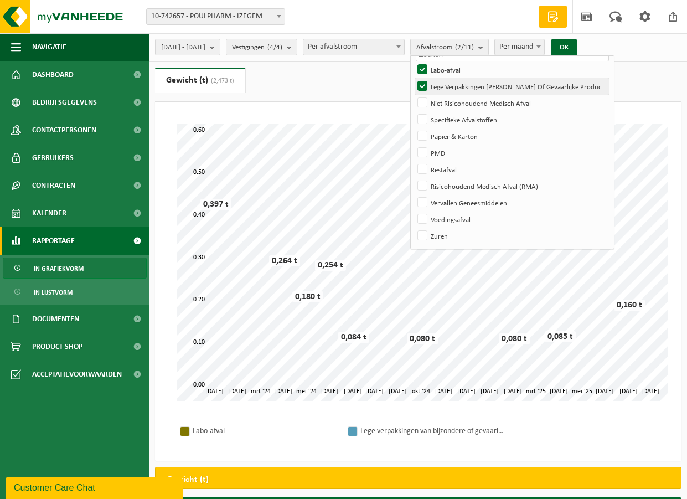
click at [455, 84] on label "Lege Verpakkingen [PERSON_NAME] Of Gevaarlijke Producten" at bounding box center [512, 86] width 194 height 17
click at [414, 78] on input "Lege Verpakkingen [PERSON_NAME] Of Gevaarlijke Producten" at bounding box center [413, 78] width 1 height 1
checkbox input "false"
click at [577, 49] on button "OK" at bounding box center [564, 48] width 25 height 18
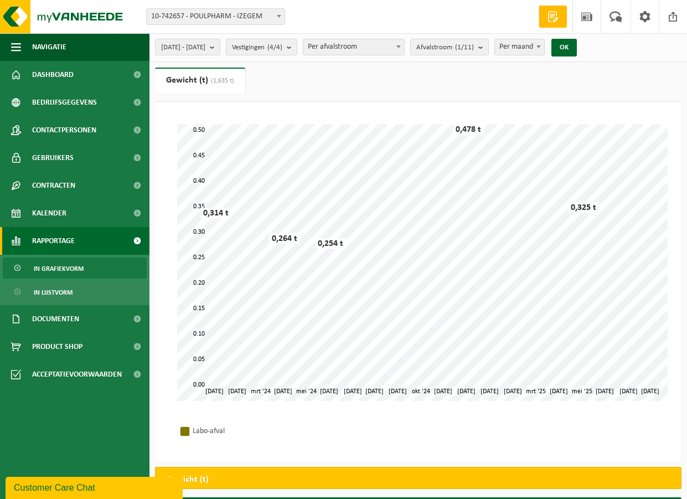
click at [297, 47] on b "submit" at bounding box center [292, 47] width 10 height 16
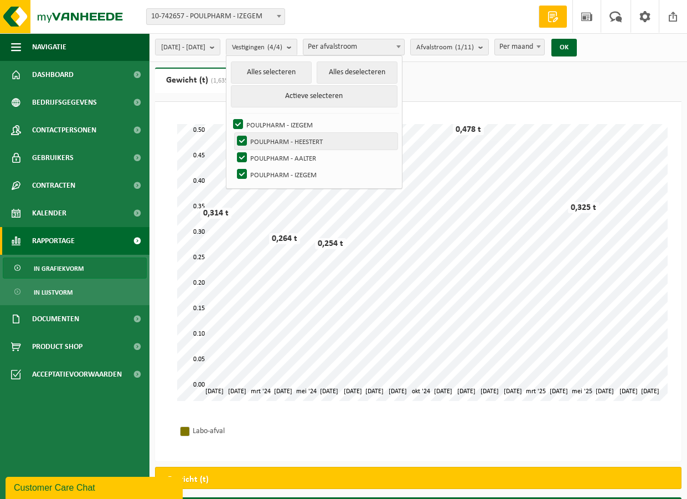
click at [271, 141] on label "POULPHARM - HEESTERT" at bounding box center [316, 141] width 163 height 17
click at [233, 133] on input "POULPHARM - HEESTERT" at bounding box center [233, 132] width 1 height 1
checkbox input "false"
click at [274, 156] on label "POULPHARM - AALTER" at bounding box center [316, 158] width 163 height 17
click at [233, 150] on input "POULPHARM - AALTER" at bounding box center [233, 149] width 1 height 1
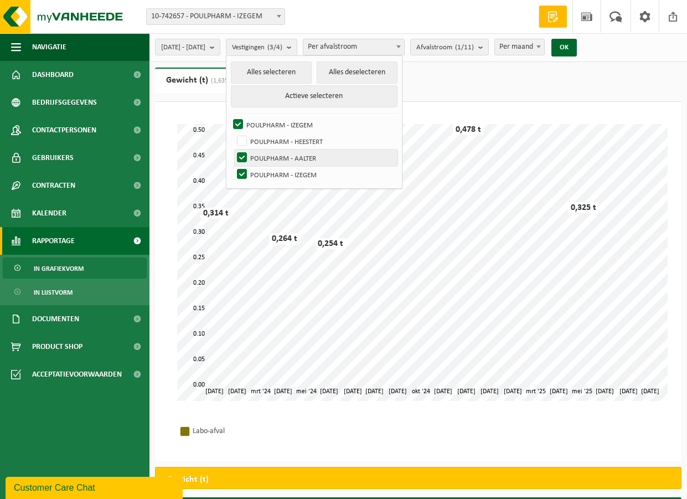
checkbox input "false"
click at [267, 173] on label "POULPHARM - IZEGEM" at bounding box center [316, 174] width 163 height 17
click at [233, 166] on input "POULPHARM - IZEGEM" at bounding box center [233, 166] width 1 height 1
click at [577, 44] on button "OK" at bounding box center [564, 48] width 25 height 18
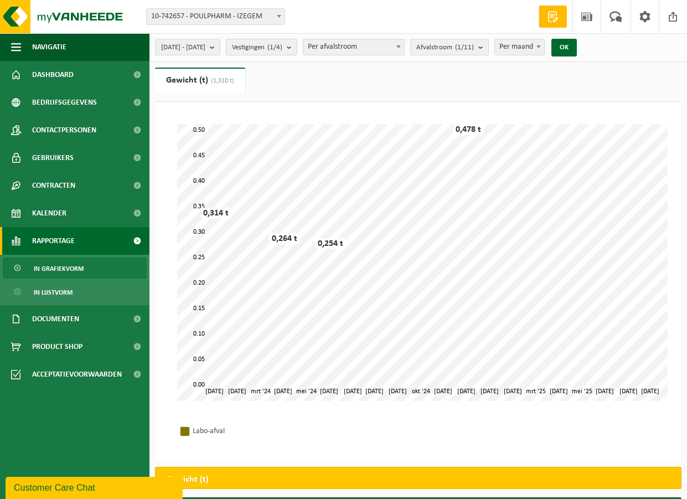
click at [282, 44] on count "(1/4)" at bounding box center [274, 47] width 15 height 7
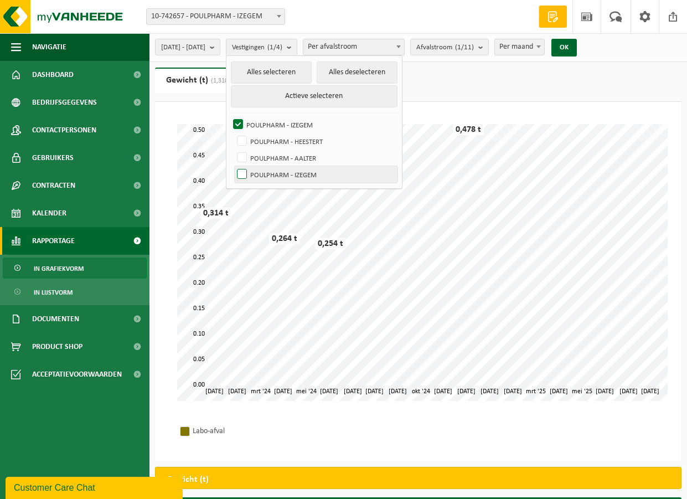
click at [272, 172] on label "POULPHARM - IZEGEM" at bounding box center [316, 174] width 163 height 17
click at [233, 166] on input "POULPHARM - IZEGEM" at bounding box center [233, 166] width 1 height 1
checkbox input "true"
click at [577, 46] on button "OK" at bounding box center [564, 48] width 25 height 18
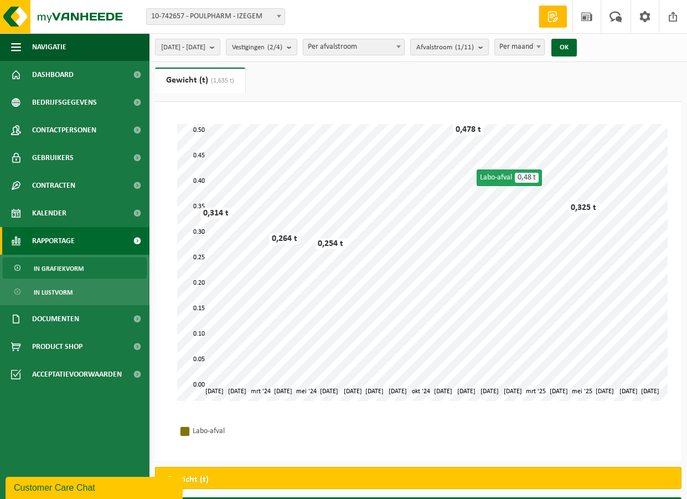
click at [474, 44] on count "(1/11)" at bounding box center [464, 47] width 19 height 7
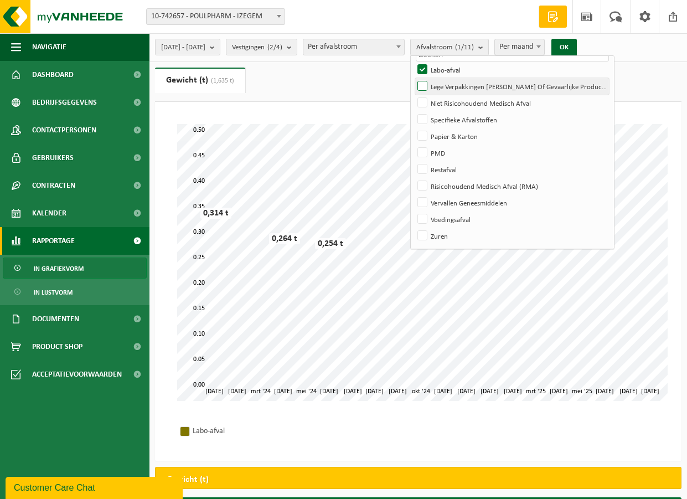
click at [512, 86] on label "Lege Verpakkingen [PERSON_NAME] Of Gevaarlijke Producten" at bounding box center [512, 86] width 194 height 17
click at [414, 78] on input "Lege Verpakkingen [PERSON_NAME] Of Gevaarlijke Producten" at bounding box center [413, 78] width 1 height 1
checkbox input "true"
click at [577, 44] on button "OK" at bounding box center [564, 48] width 25 height 18
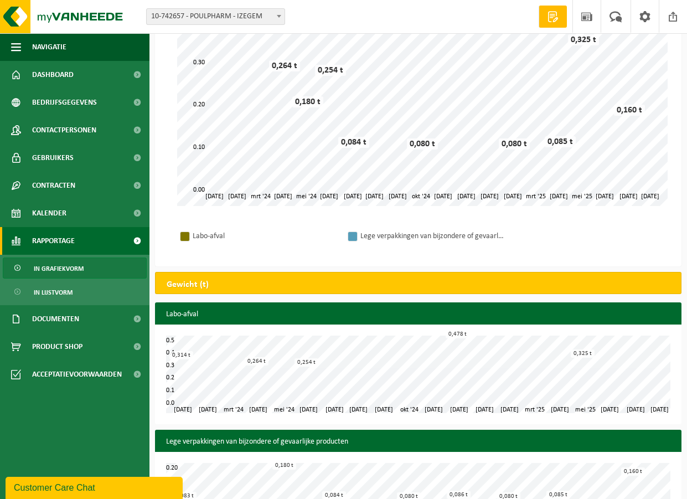
scroll to position [221, 0]
